Goal: Find specific page/section: Find specific page/section

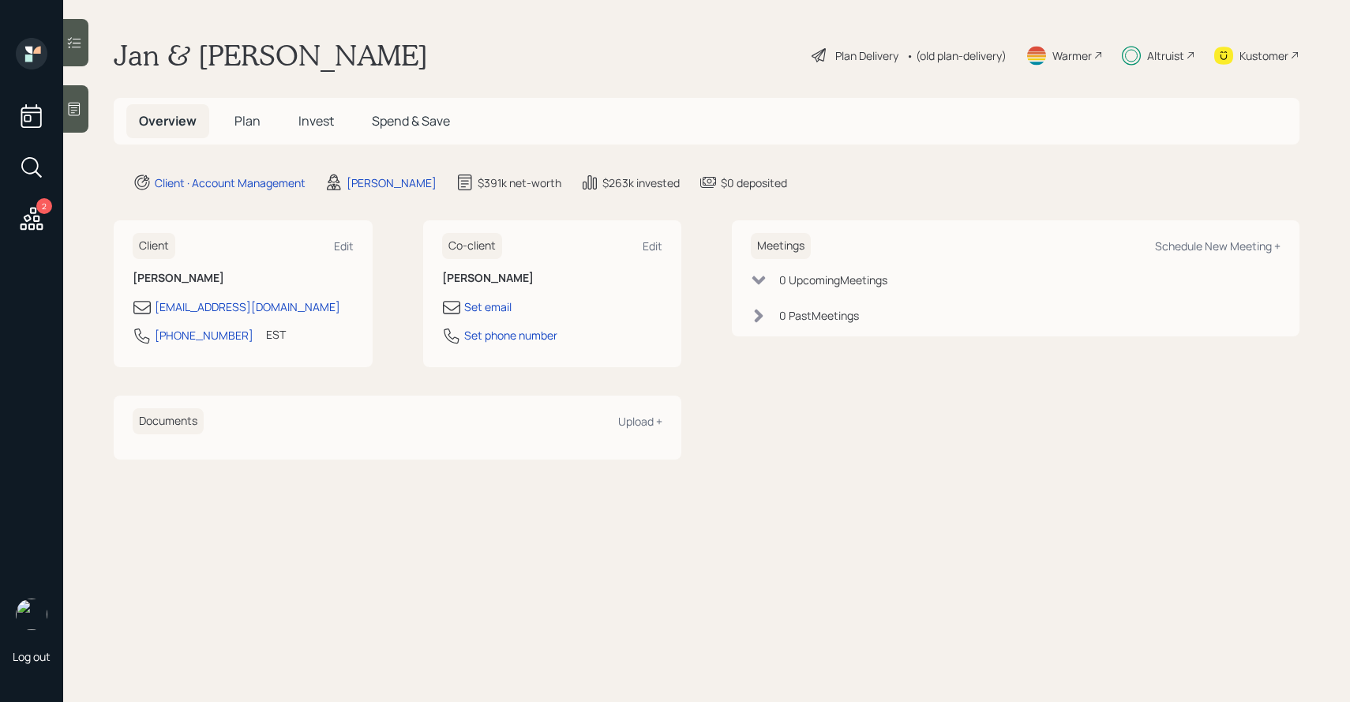
click at [71, 35] on icon at bounding box center [74, 43] width 16 height 16
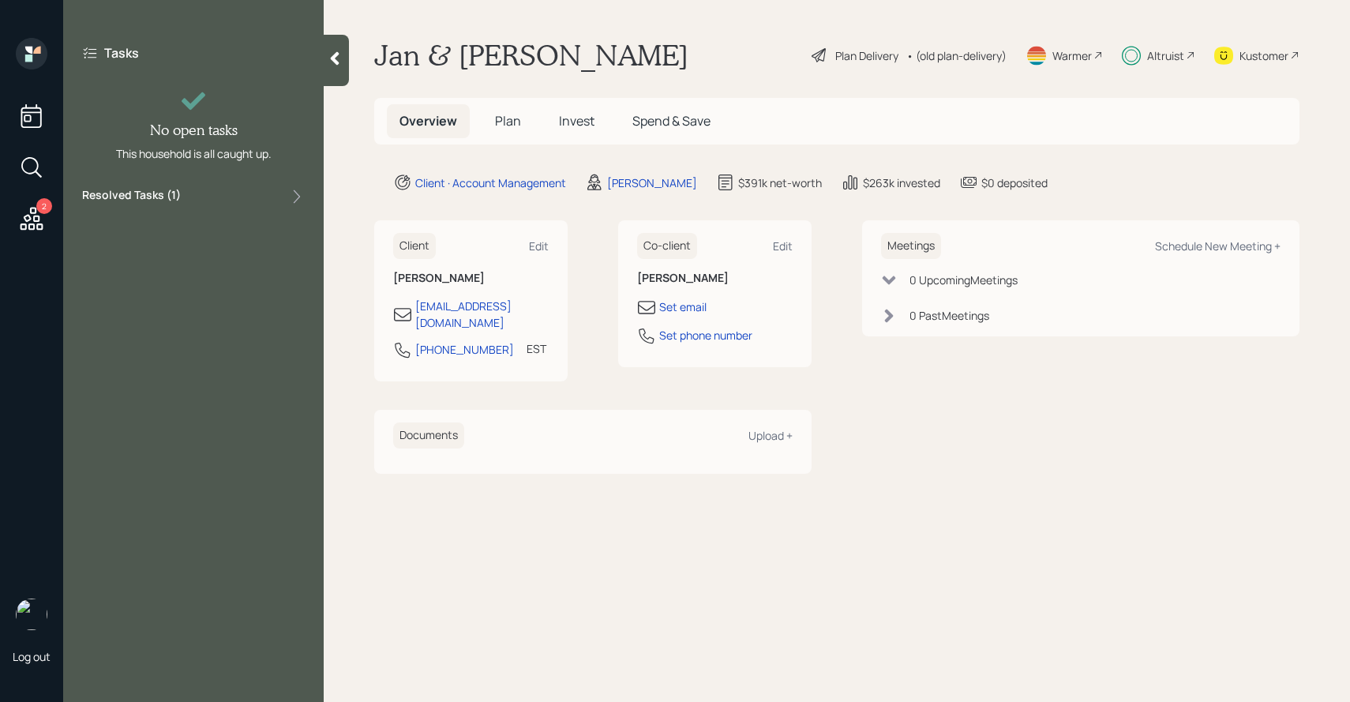
click at [193, 197] on div "Resolved Tasks ( 1 )" at bounding box center [193, 196] width 223 height 19
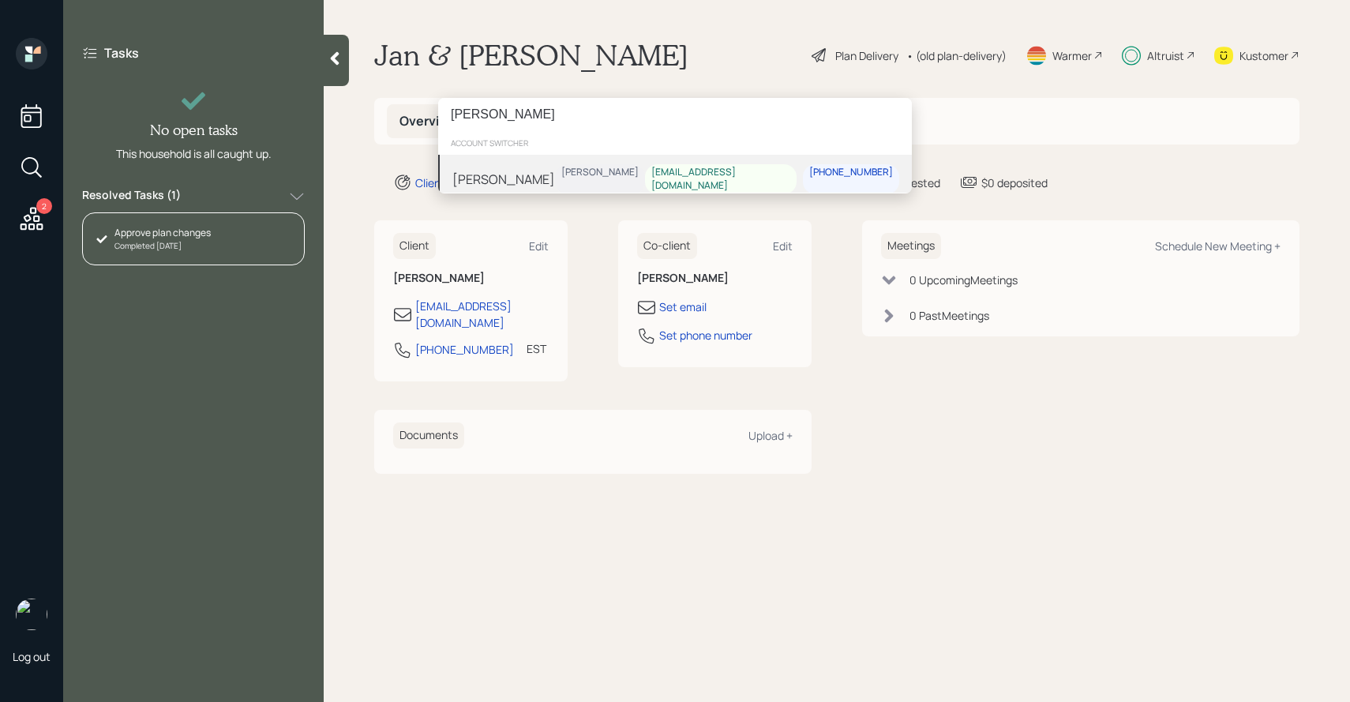
type input "theresa dolbert"
click at [585, 172] on div "Theresa Dolbert Treva Nostdahl tadolbert@msn.com 248-250-2091" at bounding box center [675, 179] width 474 height 49
